Goal: Task Accomplishment & Management: Manage account settings

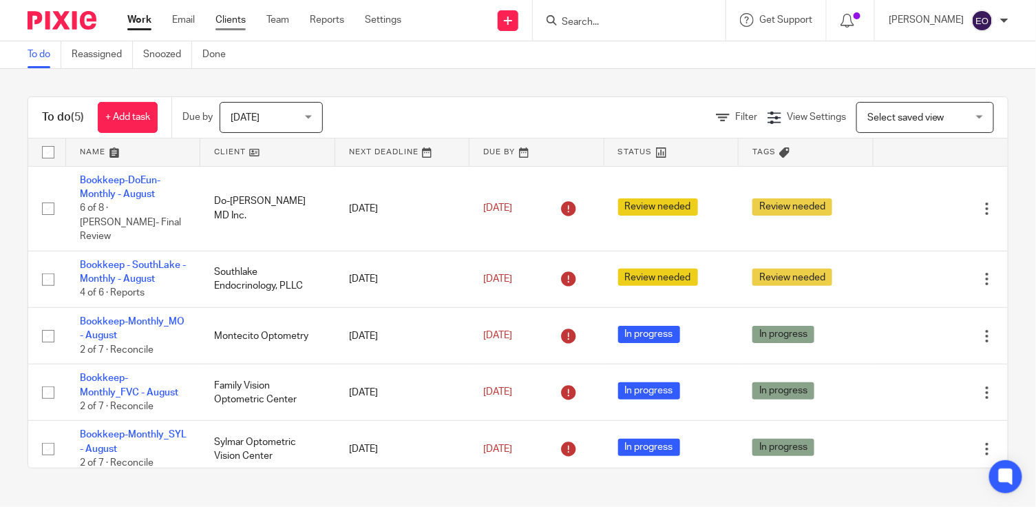
click at [229, 21] on link "Clients" at bounding box center [230, 20] width 30 height 14
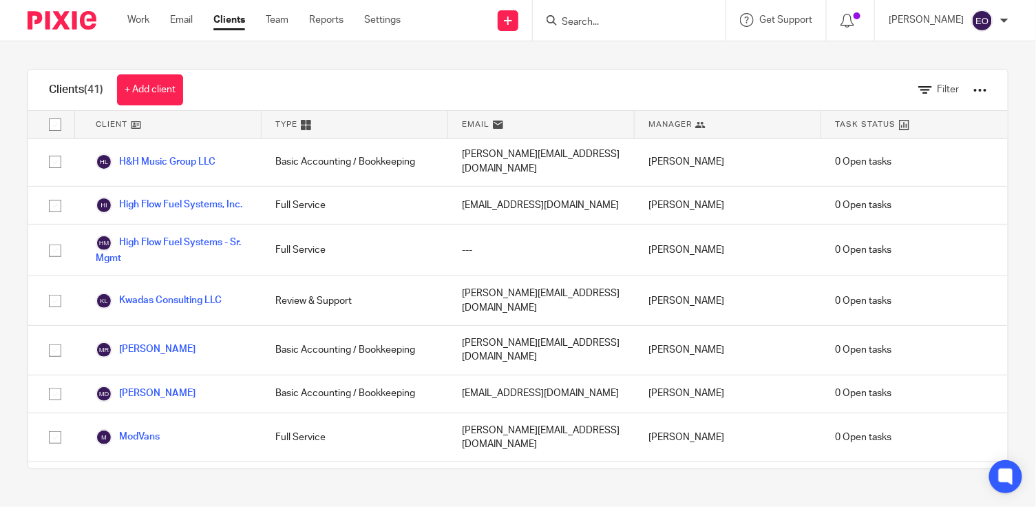
scroll to position [587, 0]
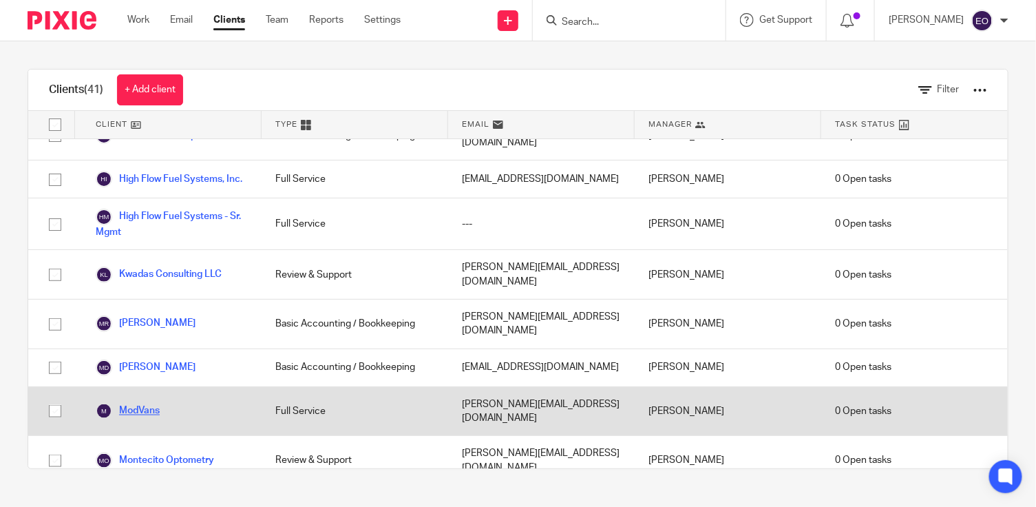
click at [156, 403] on link "ModVans" at bounding box center [128, 411] width 64 height 17
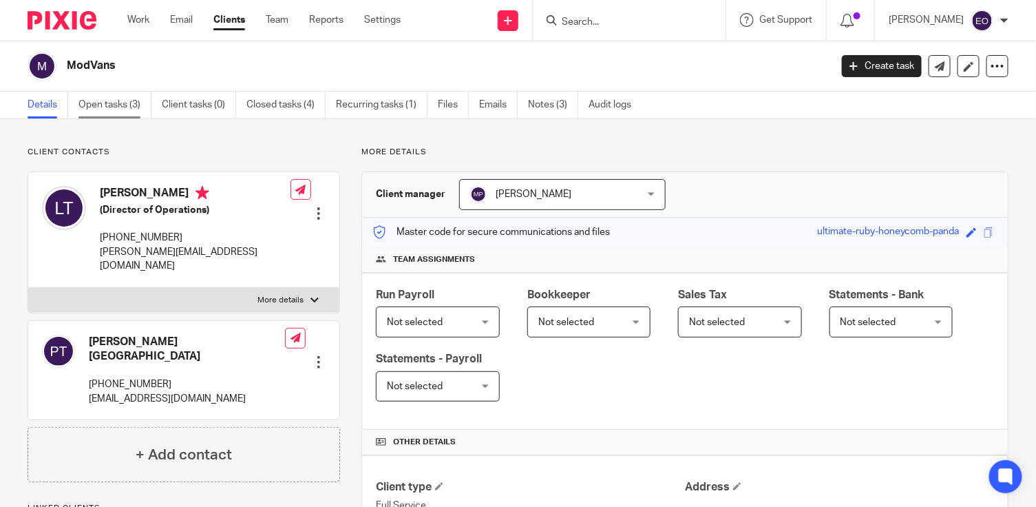
click at [120, 105] on link "Open tasks (3)" at bounding box center [114, 105] width 73 height 27
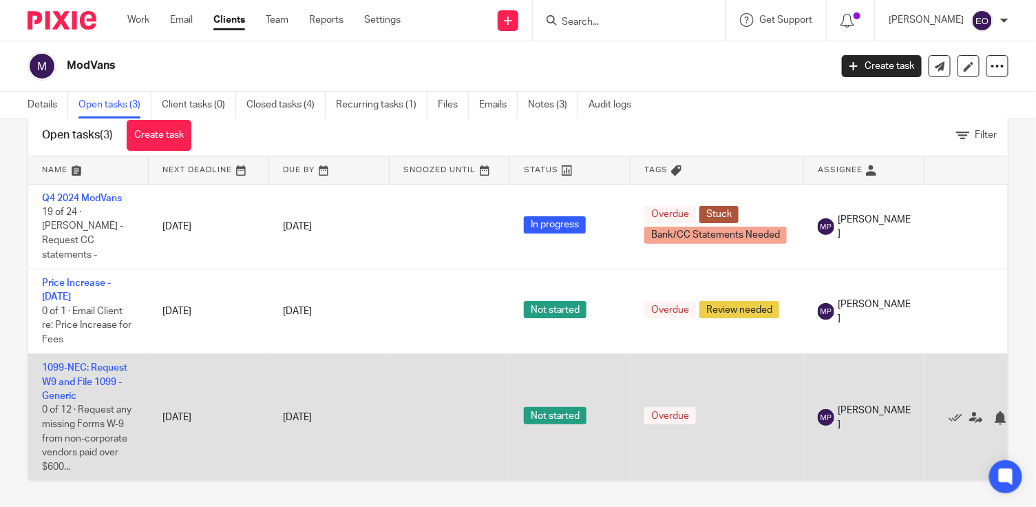
scroll to position [39, 0]
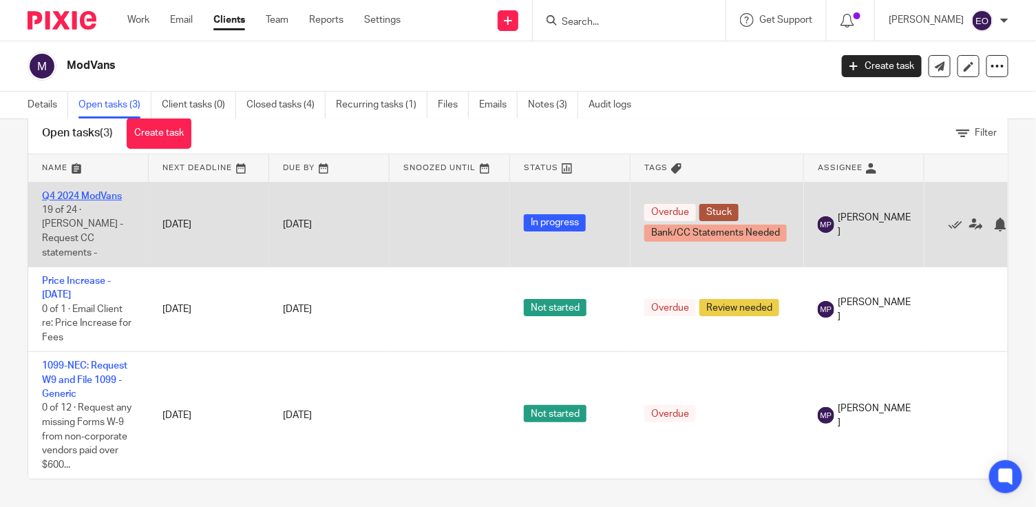
click at [114, 191] on link "Q4 2024 ModVans" at bounding box center [82, 196] width 80 height 10
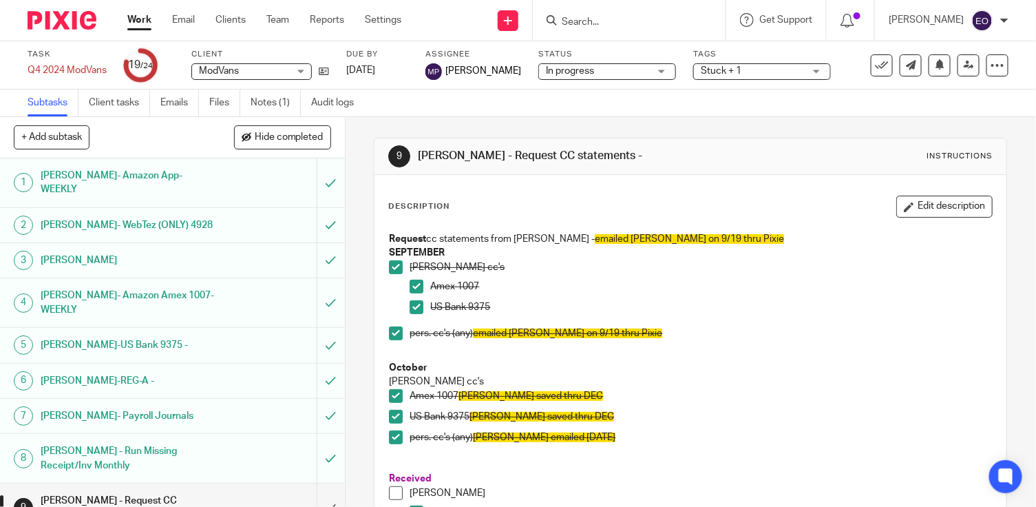
click at [147, 291] on h1 "[PERSON_NAME]- Amazon Amex 1007-WEEKLY" at bounding box center [128, 302] width 175 height 35
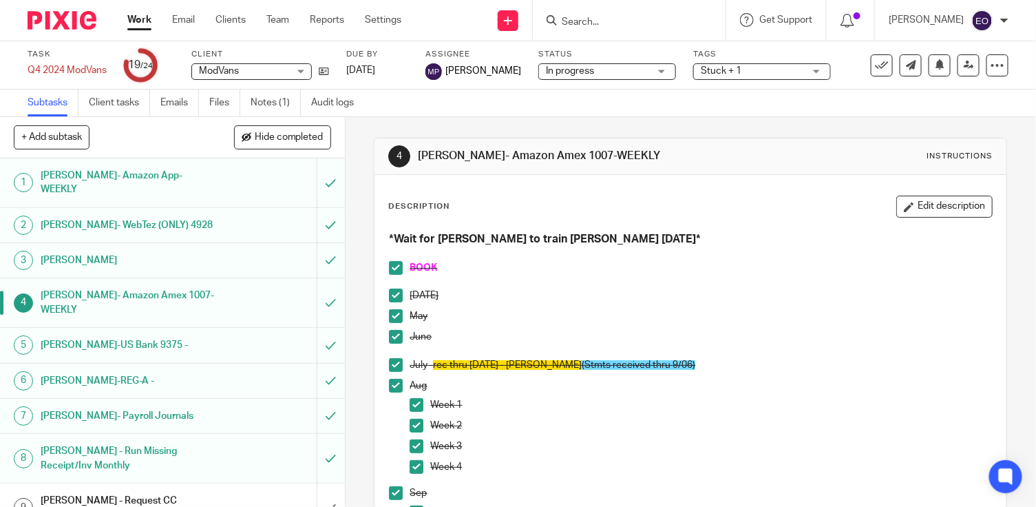
click at [168, 173] on h1 "[PERSON_NAME]- Amazon App- WEEKLY" at bounding box center [128, 182] width 175 height 35
